Goal: Transaction & Acquisition: Purchase product/service

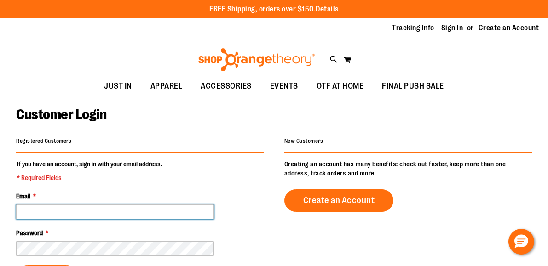
click at [75, 214] on input "Email *" at bounding box center [115, 212] width 198 height 15
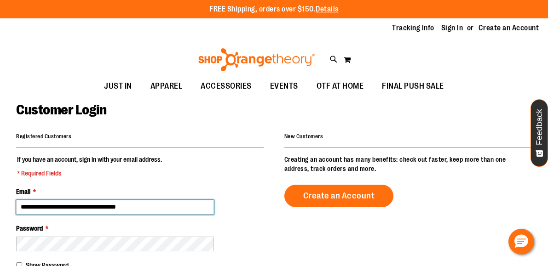
type input "**********"
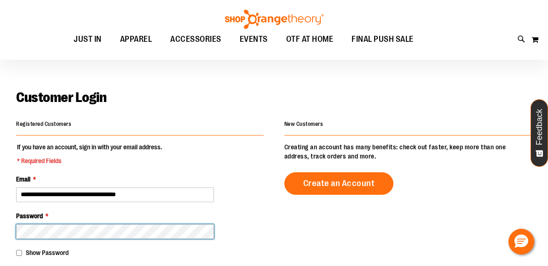
scroll to position [59, 0]
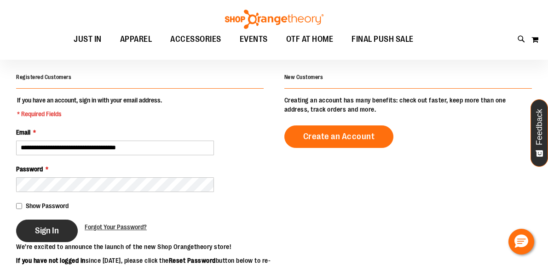
click at [35, 230] on span "Sign In" at bounding box center [47, 231] width 24 height 10
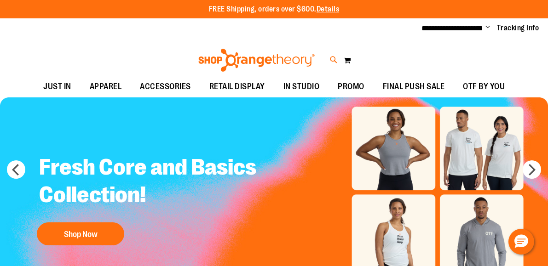
click at [333, 57] on icon at bounding box center [334, 60] width 8 height 11
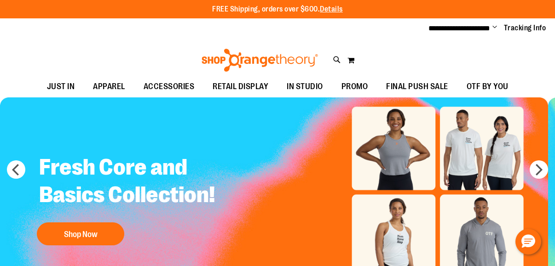
click at [245, 51] on input "Search" at bounding box center [277, 52] width 438 height 30
type input "*****"
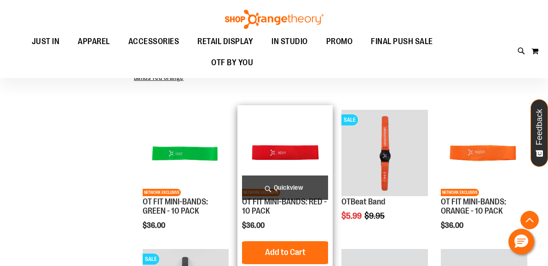
scroll to position [260, 0]
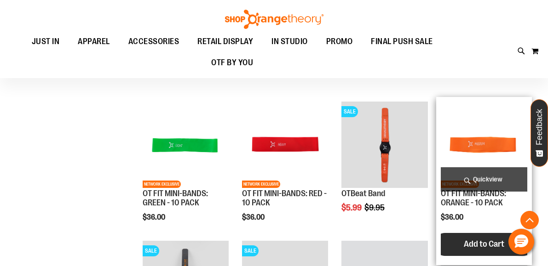
click at [484, 243] on span "Add to Cart" at bounding box center [484, 244] width 40 height 10
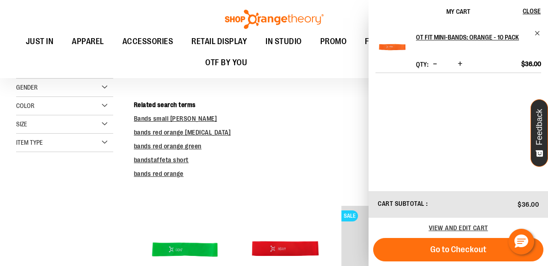
scroll to position [0, 0]
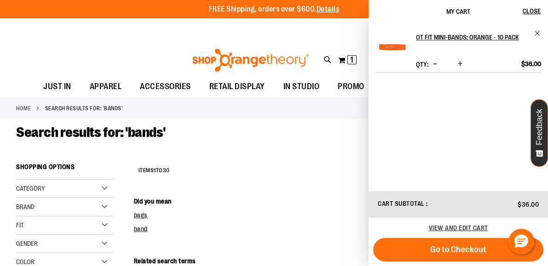
click at [265, 61] on img at bounding box center [250, 60] width 119 height 23
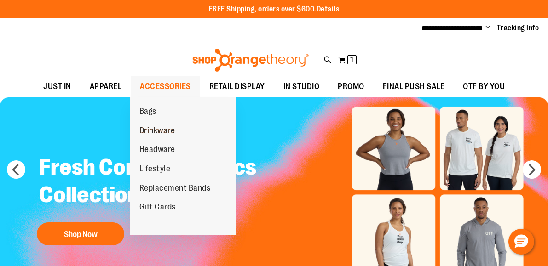
click at [164, 128] on span "Drinkware" at bounding box center [157, 132] width 36 height 12
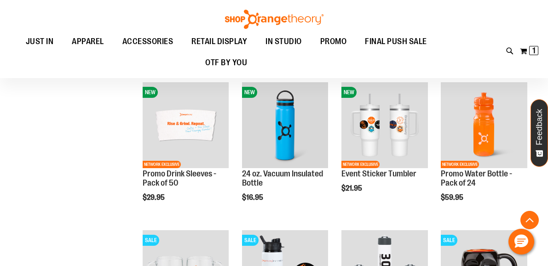
scroll to position [236, 0]
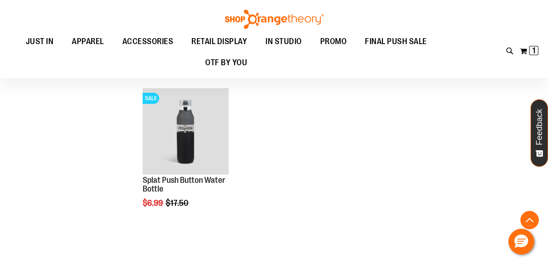
scroll to position [540, 0]
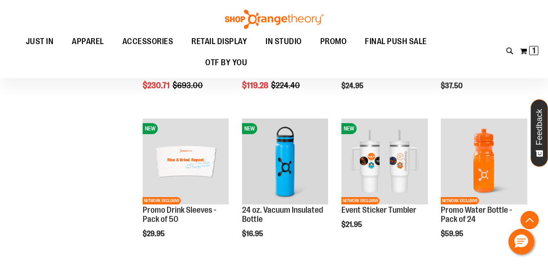
scroll to position [187, 0]
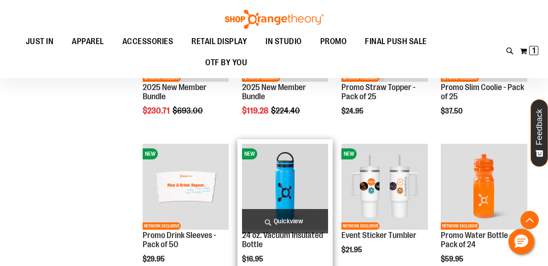
click at [316, 174] on img "product" at bounding box center [285, 187] width 87 height 87
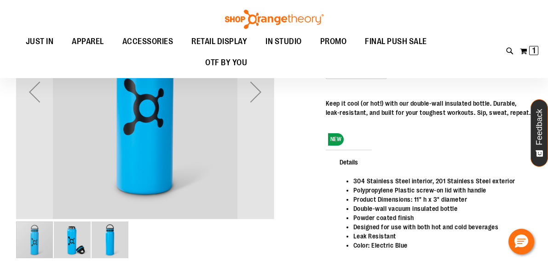
scroll to position [69, 0]
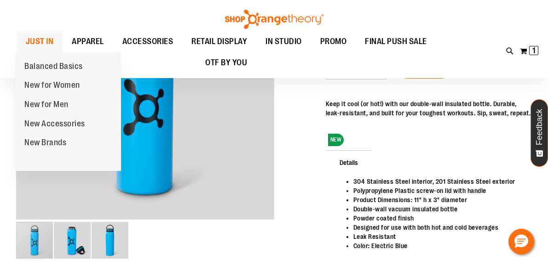
click at [48, 39] on span "JUST IN" at bounding box center [40, 41] width 28 height 21
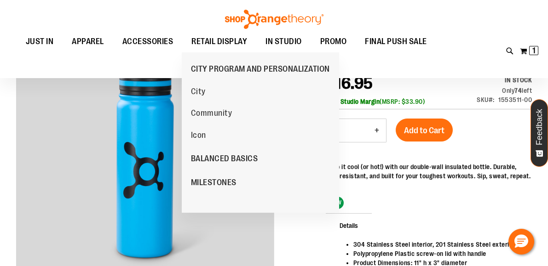
scroll to position [0, 0]
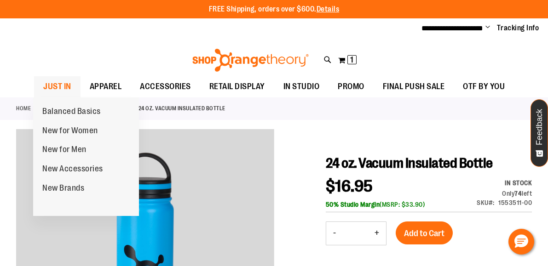
click at [59, 85] on span "JUST IN" at bounding box center [57, 86] width 28 height 21
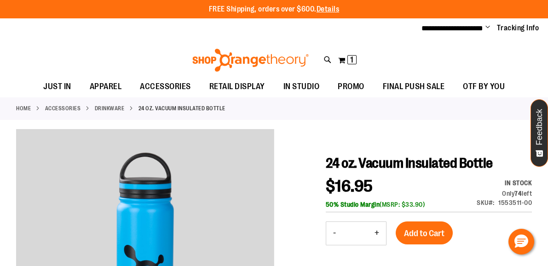
click at [256, 64] on img at bounding box center [250, 60] width 119 height 23
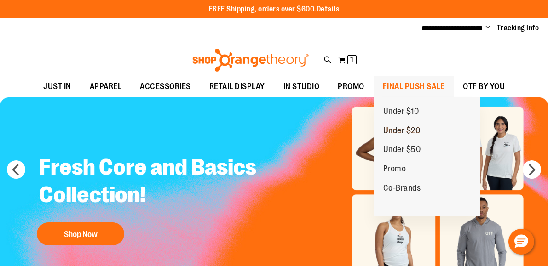
click at [403, 130] on span "Under $20" at bounding box center [401, 132] width 37 height 12
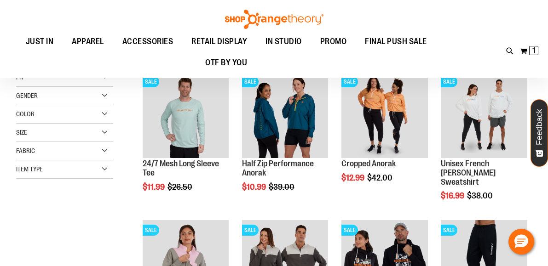
scroll to position [14, 0]
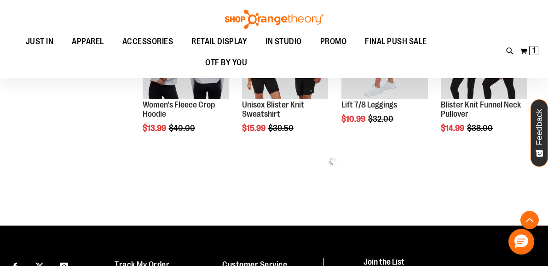
scroll to position [459, 0]
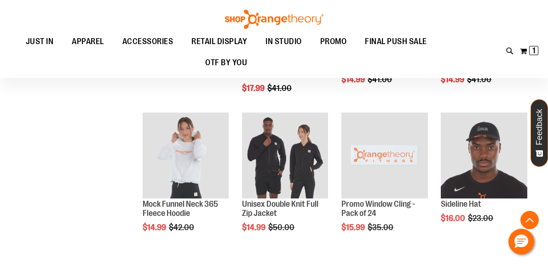
scroll to position [814, 0]
